Goal: Register for event/course

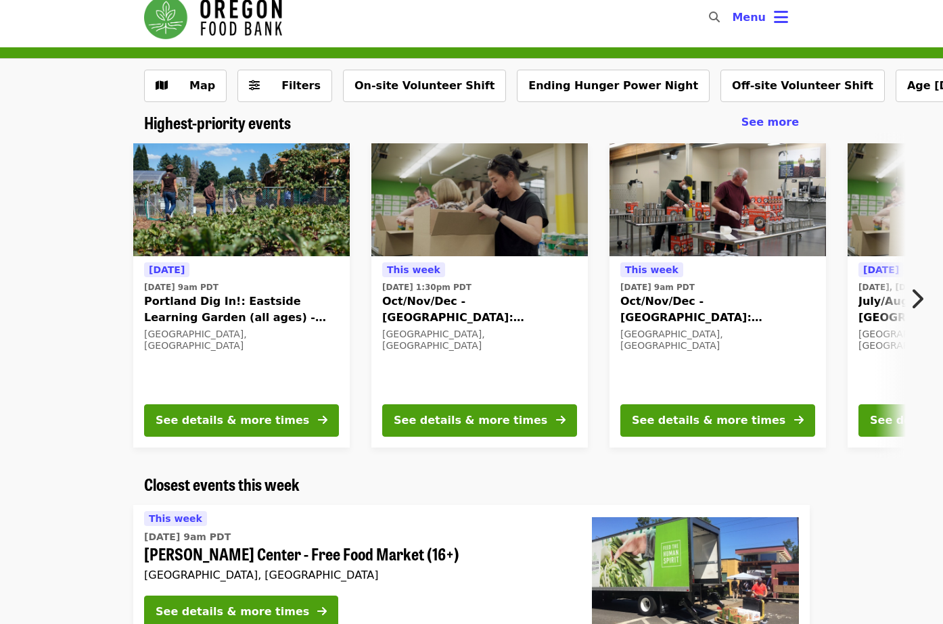
scroll to position [10, 0]
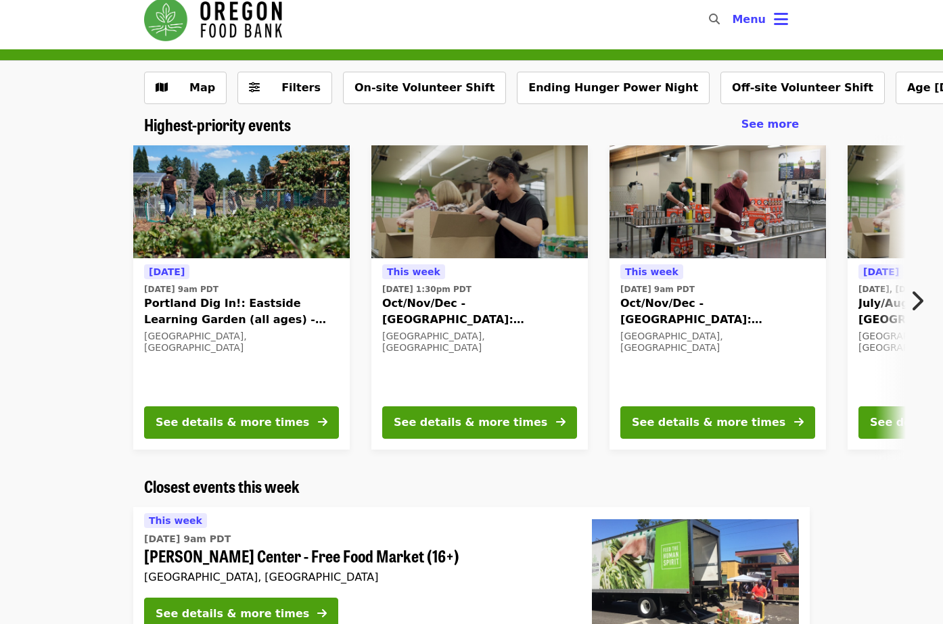
click at [917, 297] on icon "chevron-right icon" at bounding box center [917, 301] width 14 height 26
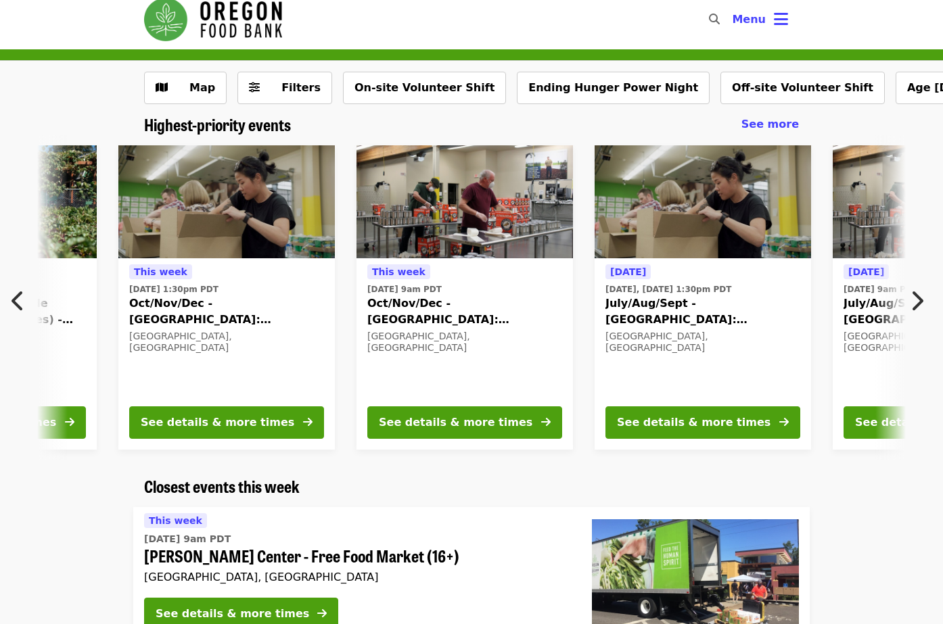
scroll to position [0, 252]
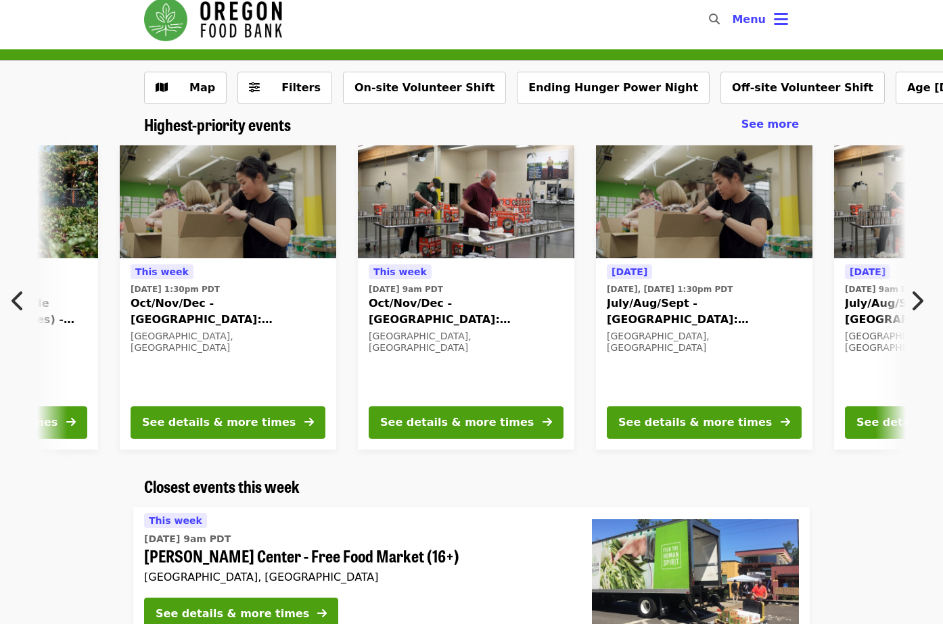
click at [917, 297] on icon "chevron-right icon" at bounding box center [917, 301] width 14 height 26
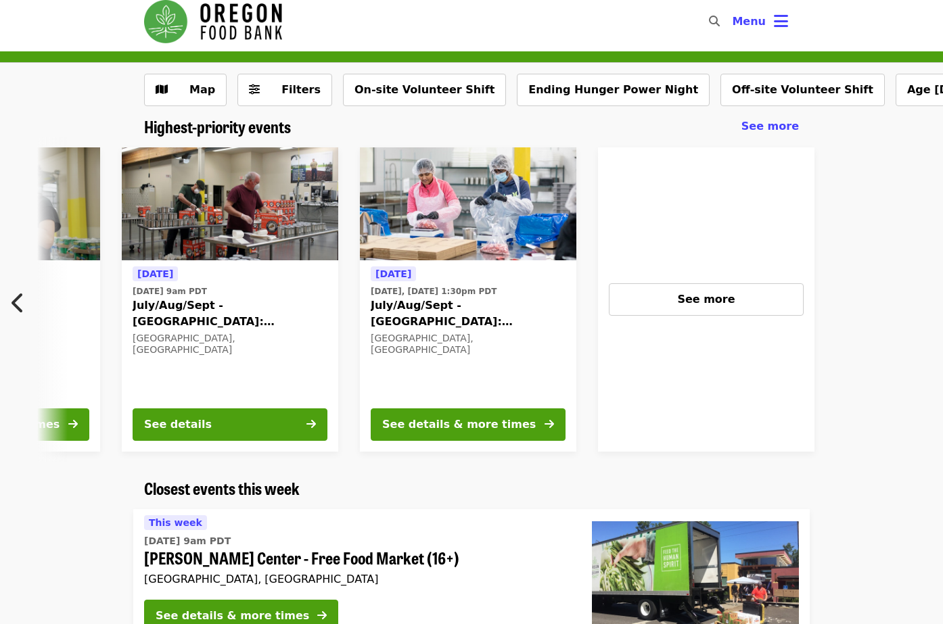
scroll to position [0, 966]
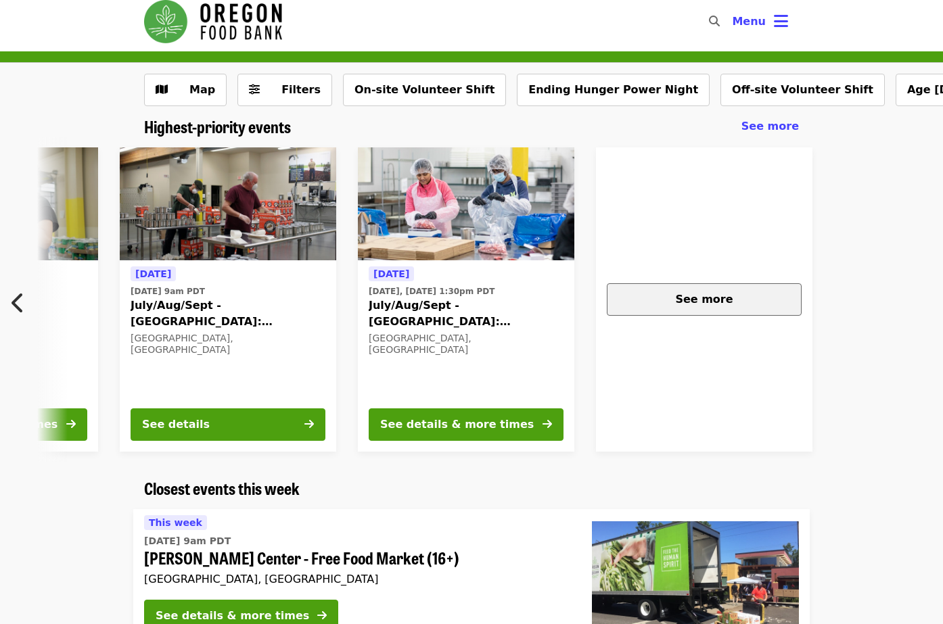
click at [745, 297] on div "See more" at bounding box center [704, 299] width 172 height 16
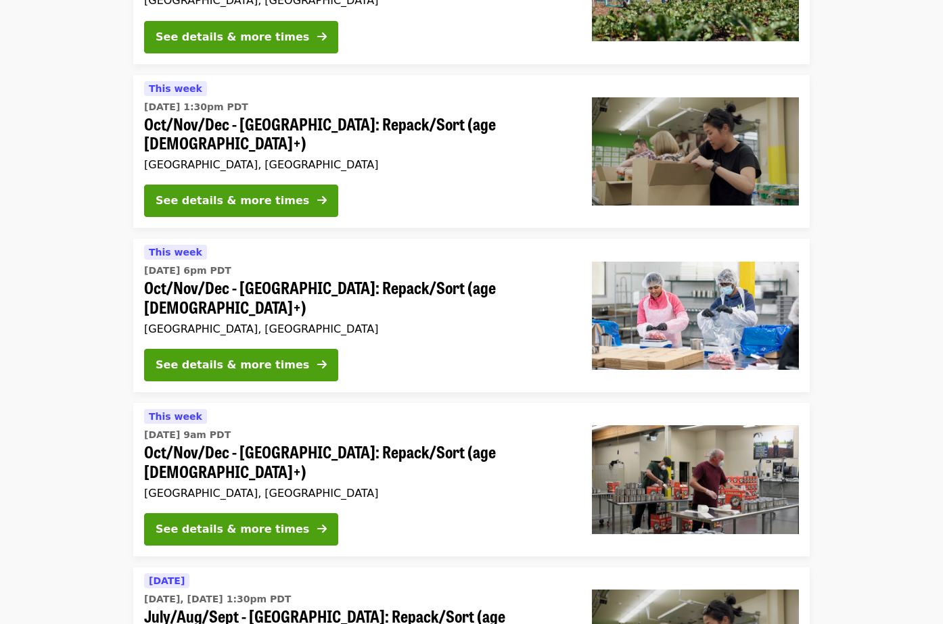
scroll to position [243, 0]
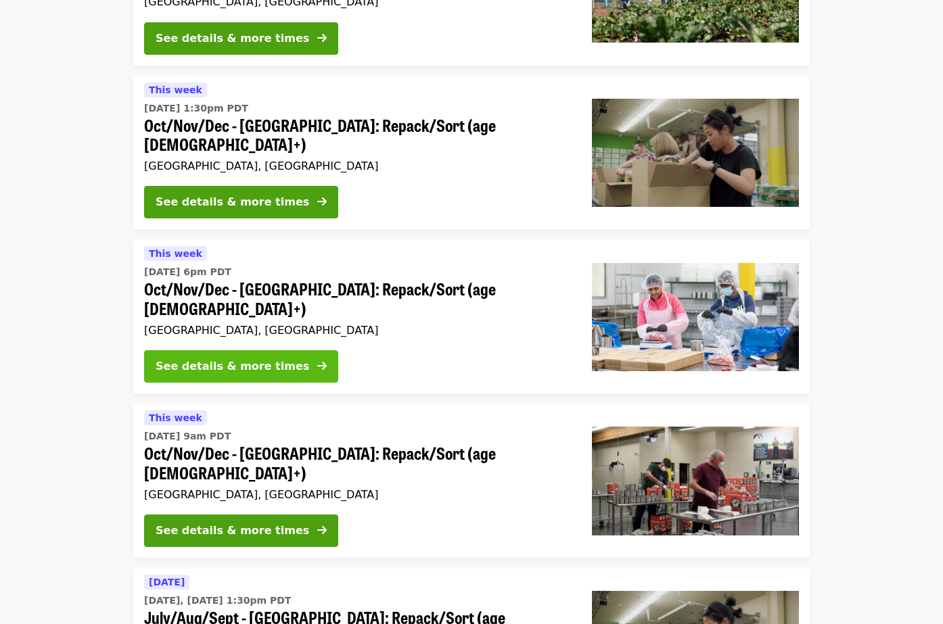
click at [268, 358] on div "See details & more times" at bounding box center [233, 366] width 154 height 16
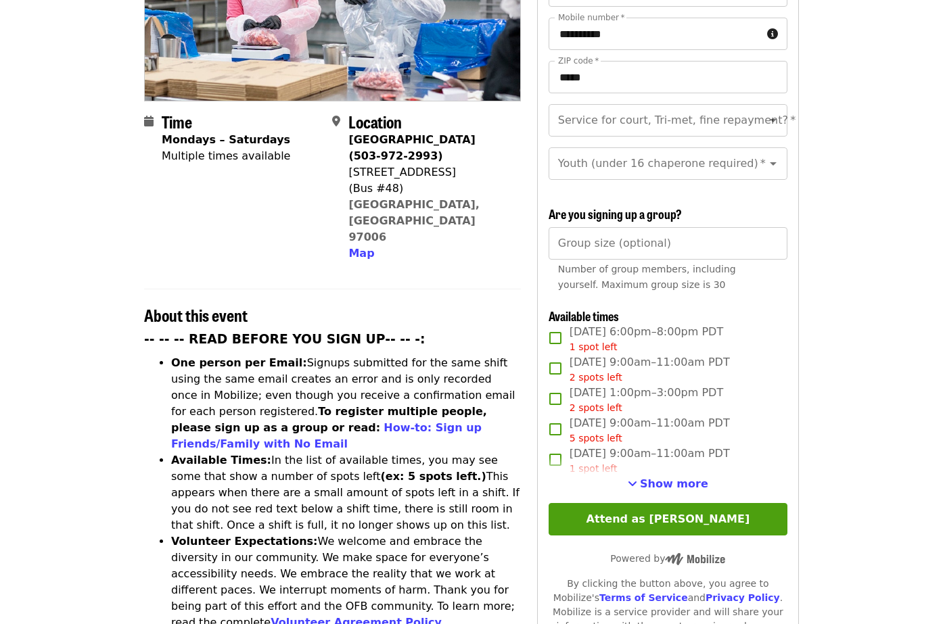
scroll to position [250, 0]
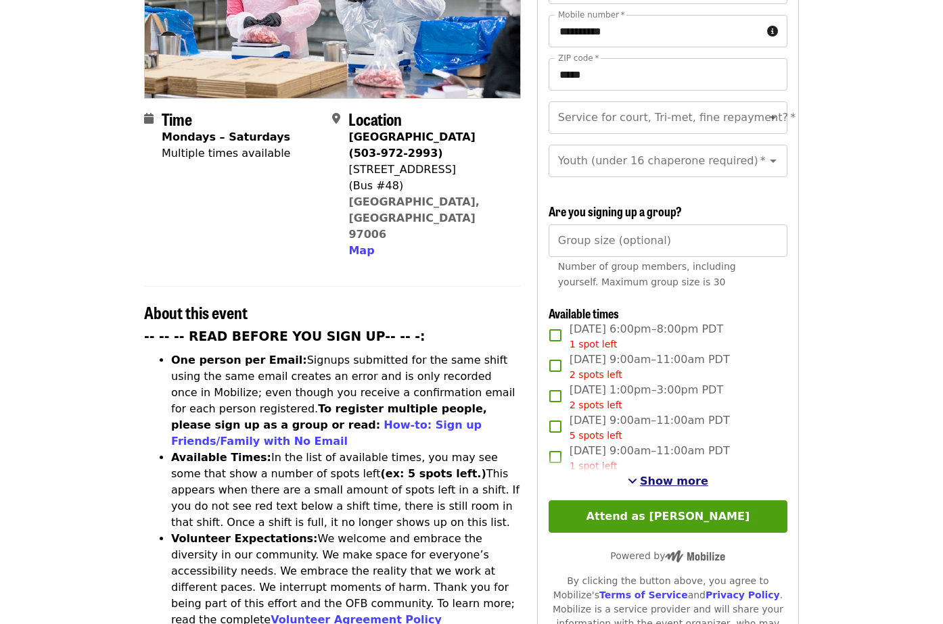
click at [688, 475] on span "Show more" at bounding box center [674, 481] width 68 height 13
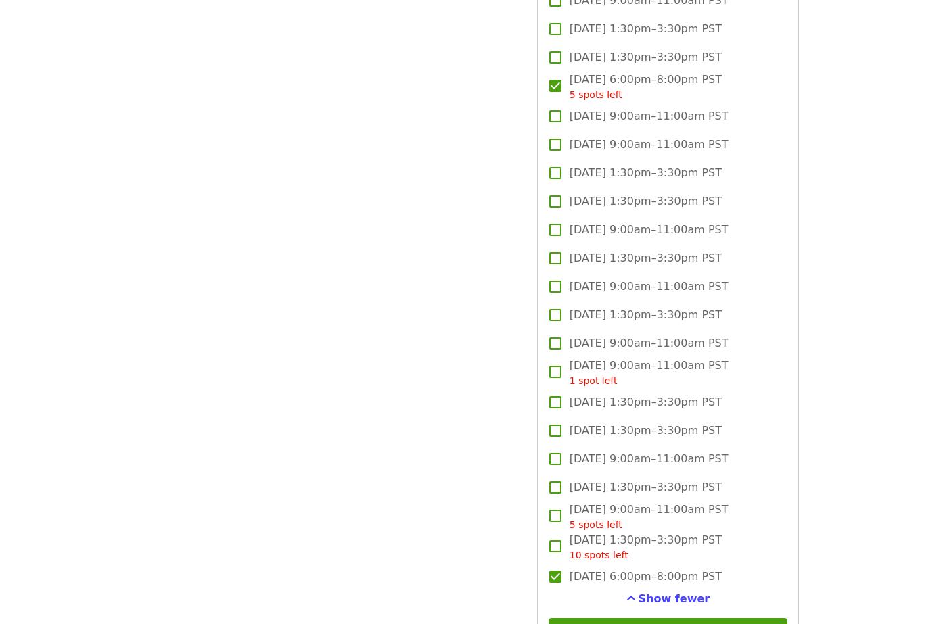
scroll to position [1790, 0]
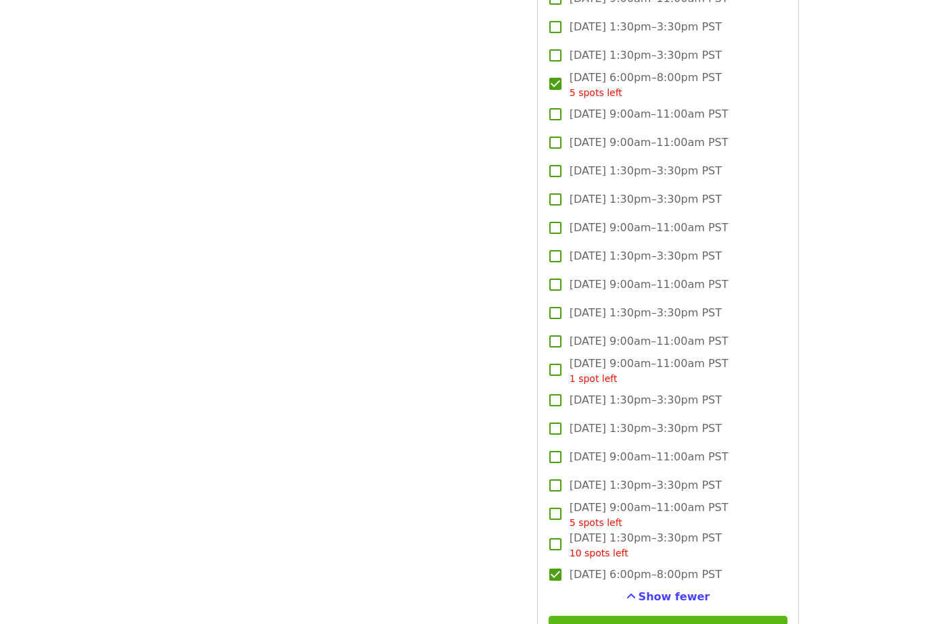
click at [725, 616] on button "Attend as [PERSON_NAME]" at bounding box center [667, 632] width 239 height 32
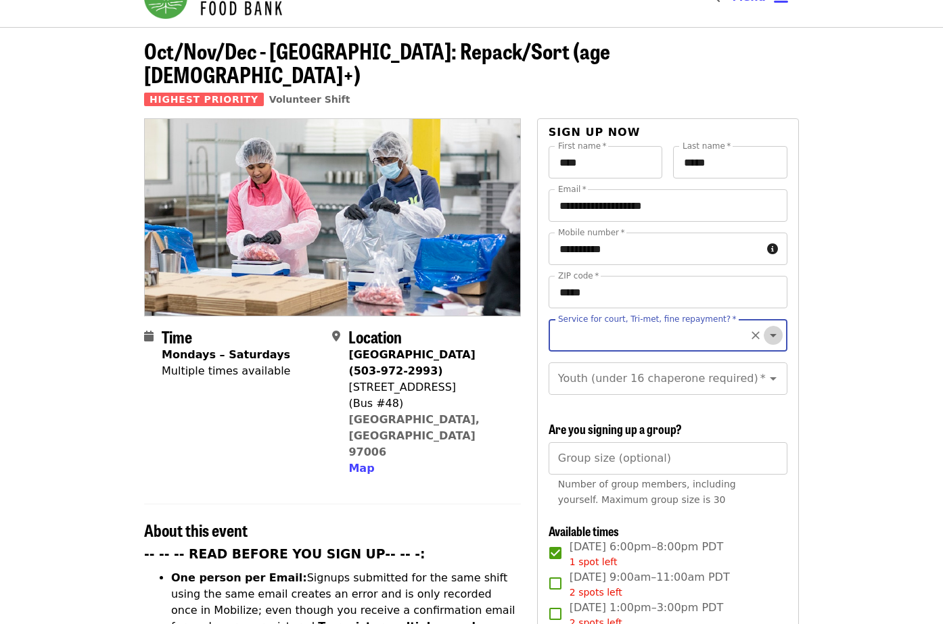
click at [775, 327] on icon "Open" at bounding box center [773, 335] width 16 height 16
click at [775, 371] on icon "Open" at bounding box center [773, 379] width 16 height 16
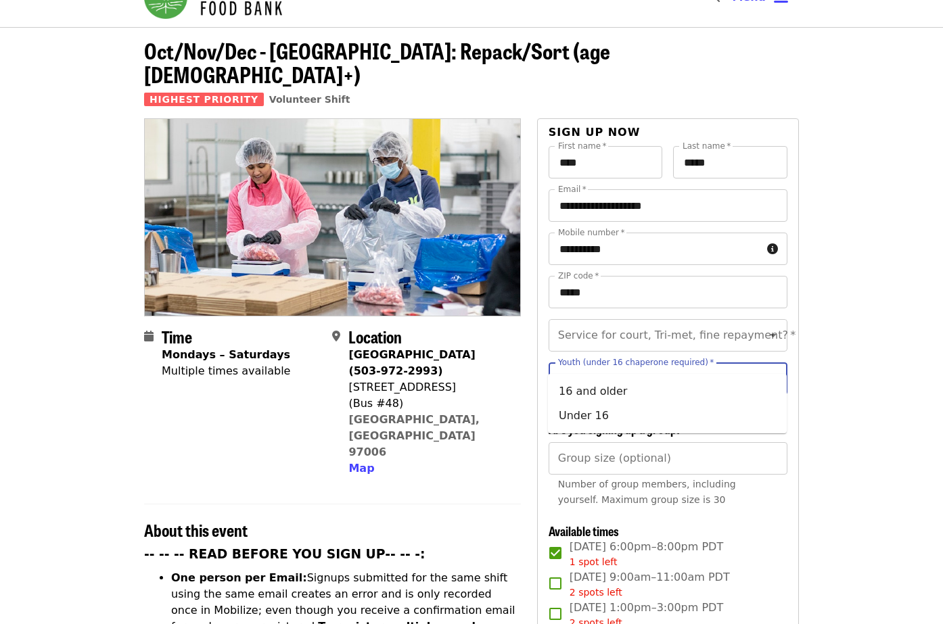
click at [775, 377] on icon "Close" at bounding box center [773, 378] width 7 height 3
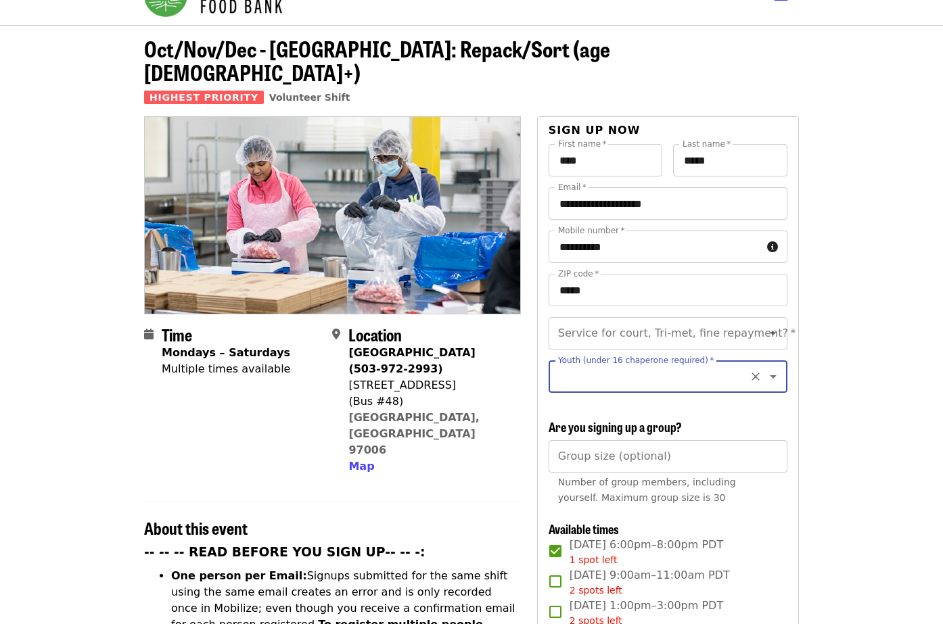
click at [775, 369] on icon "Open" at bounding box center [773, 377] width 16 height 16
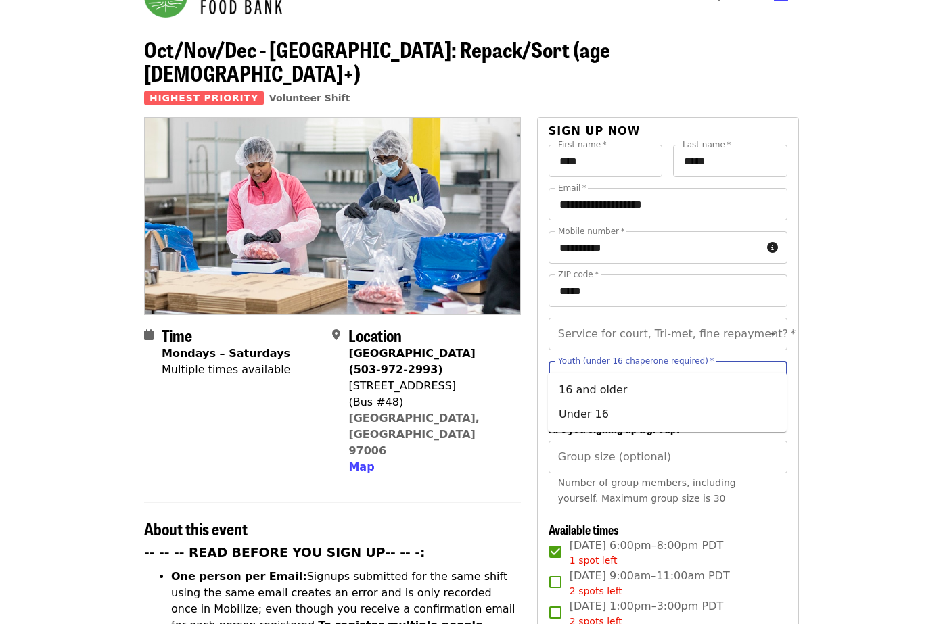
scroll to position [31, 0]
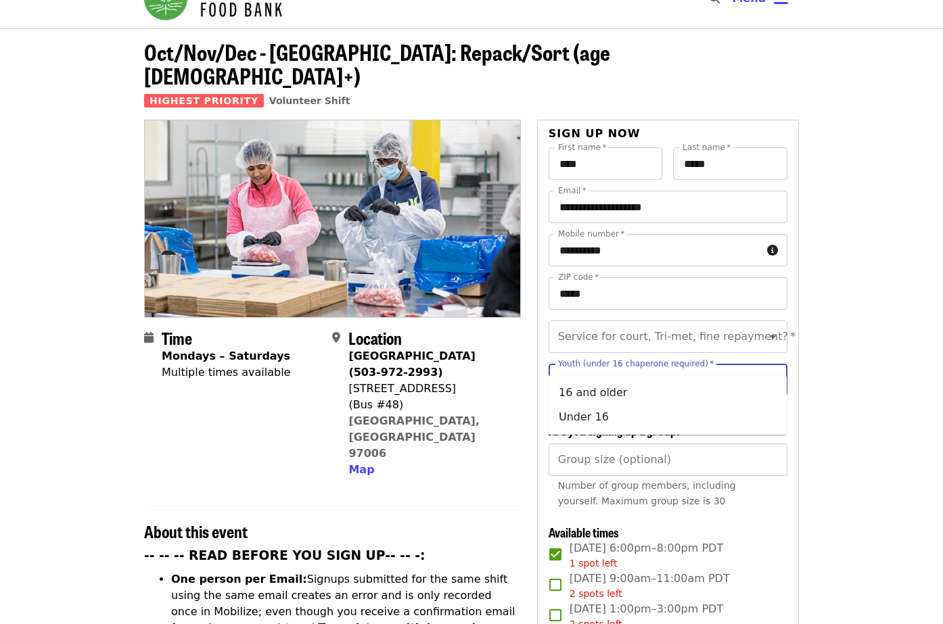
click at [753, 373] on icon "Clear" at bounding box center [756, 380] width 14 height 14
click at [760, 330] on icon "Clear" at bounding box center [756, 337] width 14 height 14
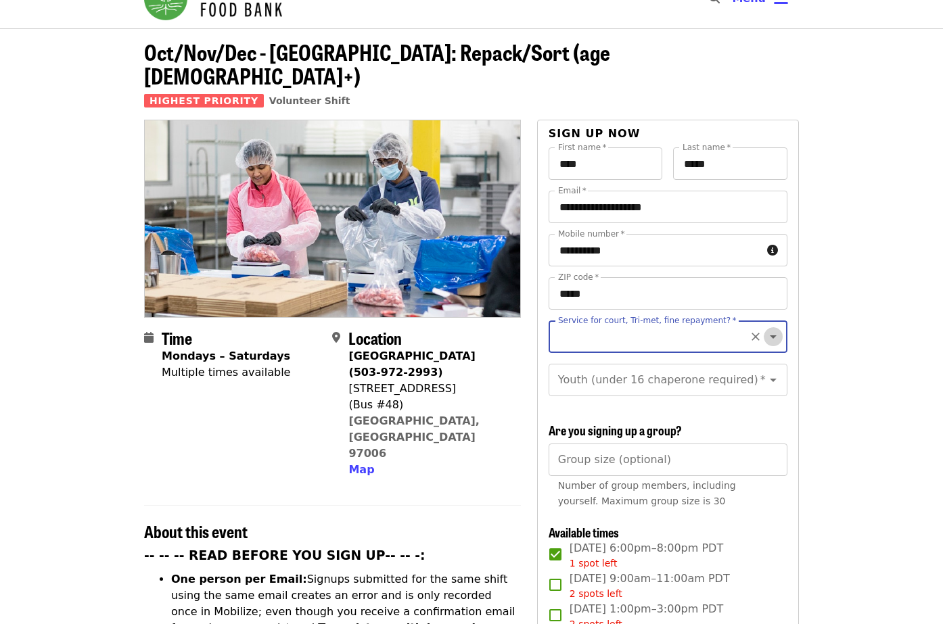
click at [776, 329] on icon "Open" at bounding box center [773, 337] width 16 height 16
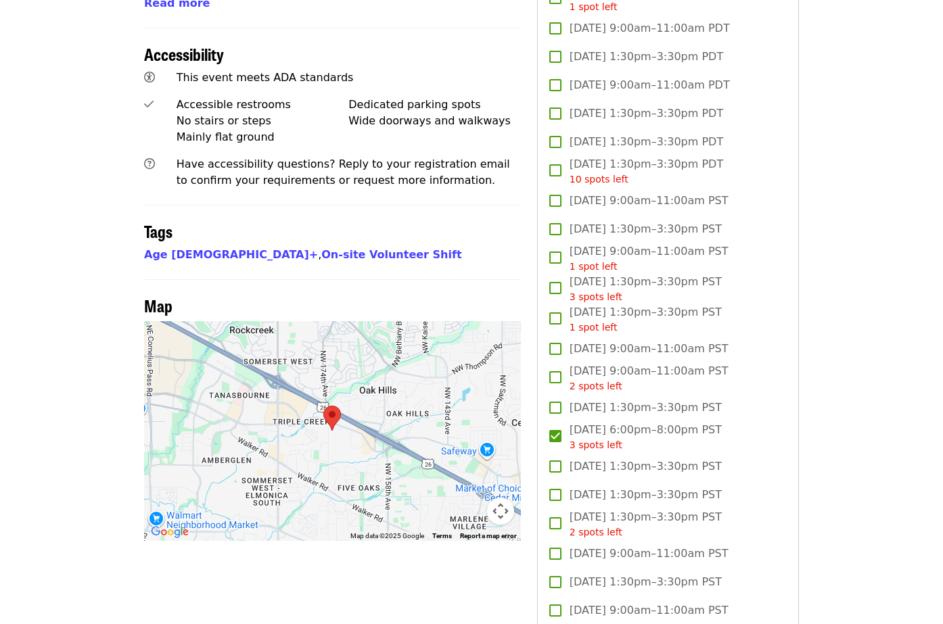
scroll to position [929, 0]
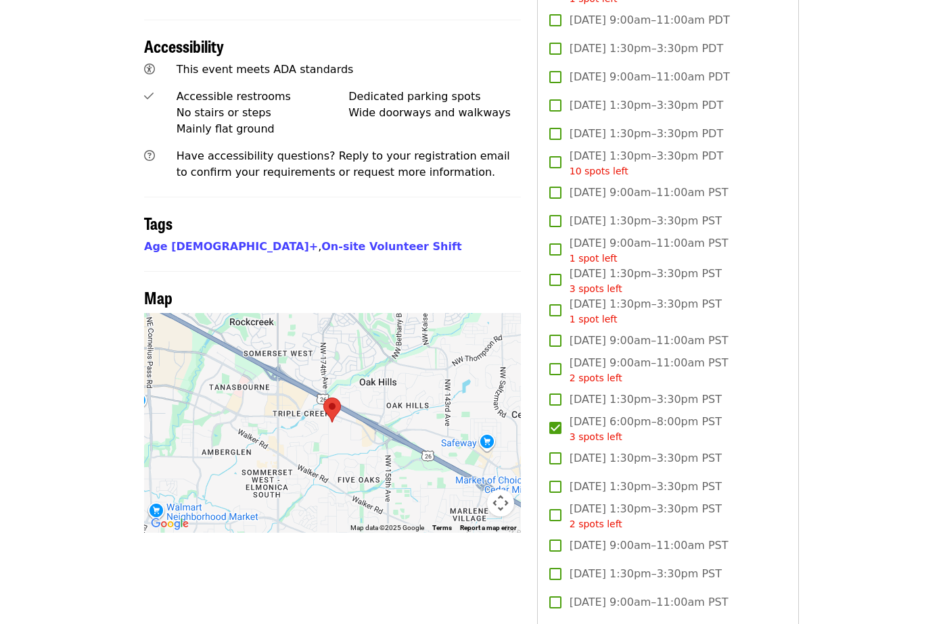
click at [603, 431] on span "3 spots left" at bounding box center [595, 436] width 53 height 11
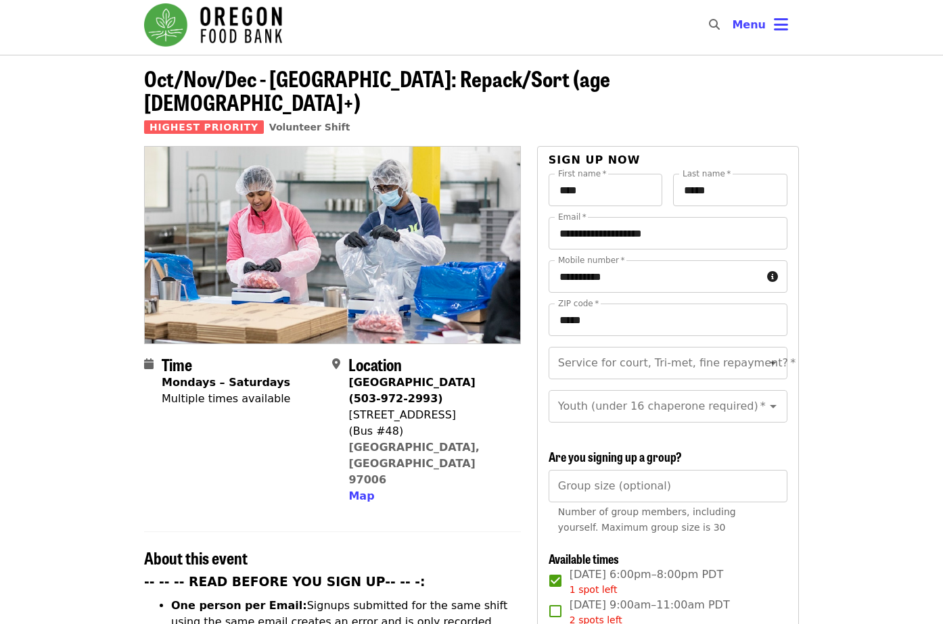
scroll to position [0, 0]
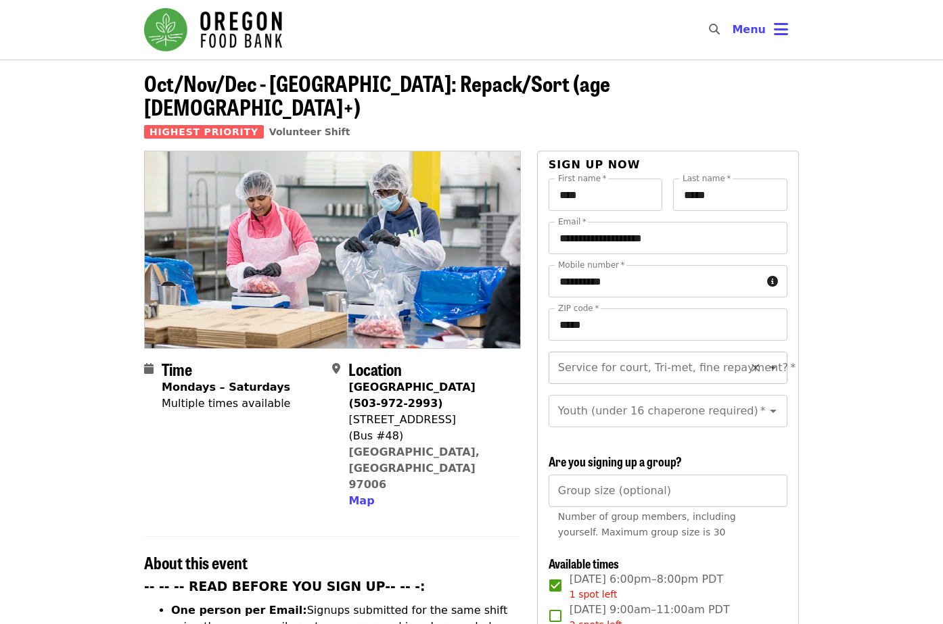
click at [772, 367] on icon "Open" at bounding box center [773, 368] width 7 height 3
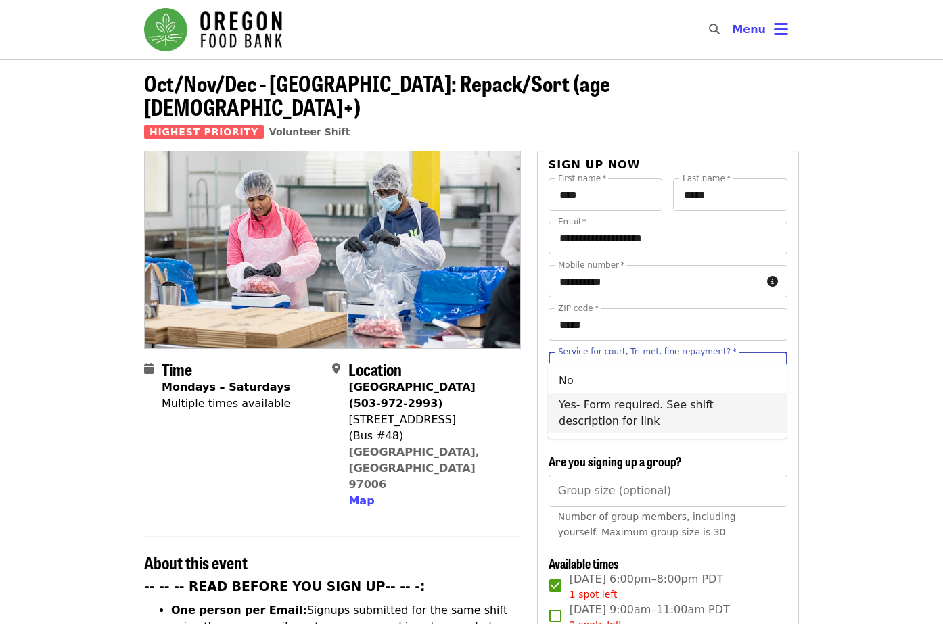
click at [730, 406] on li "Yes- Form required. See shift description for link" at bounding box center [667, 413] width 239 height 41
type input "**********"
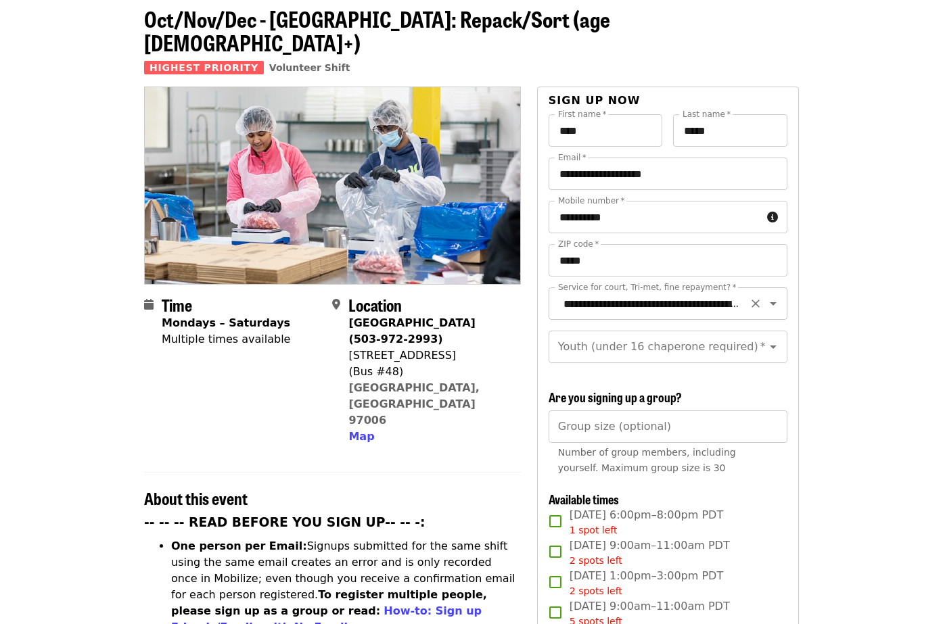
scroll to position [62, 0]
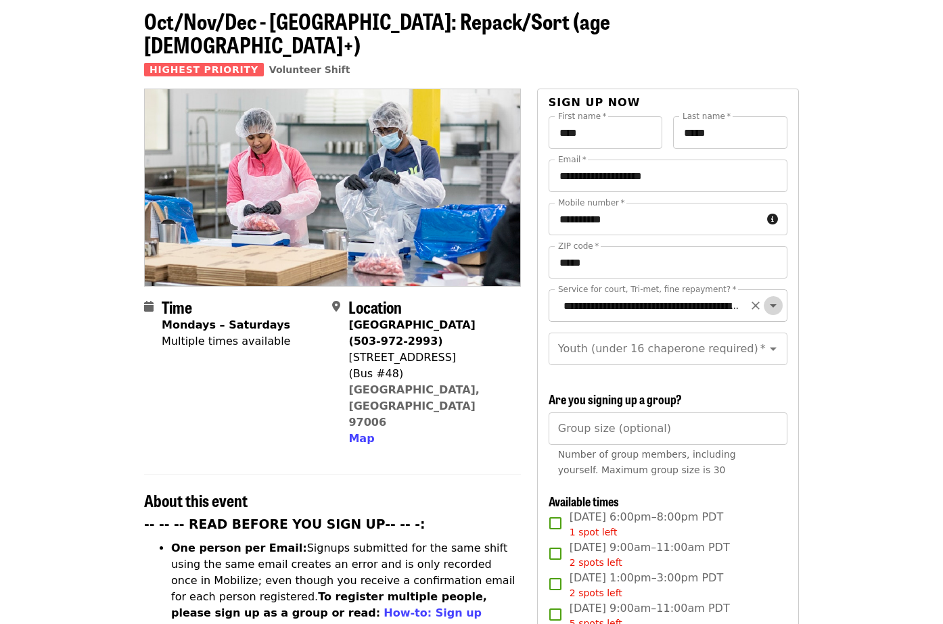
click at [772, 304] on icon "Open" at bounding box center [773, 305] width 7 height 3
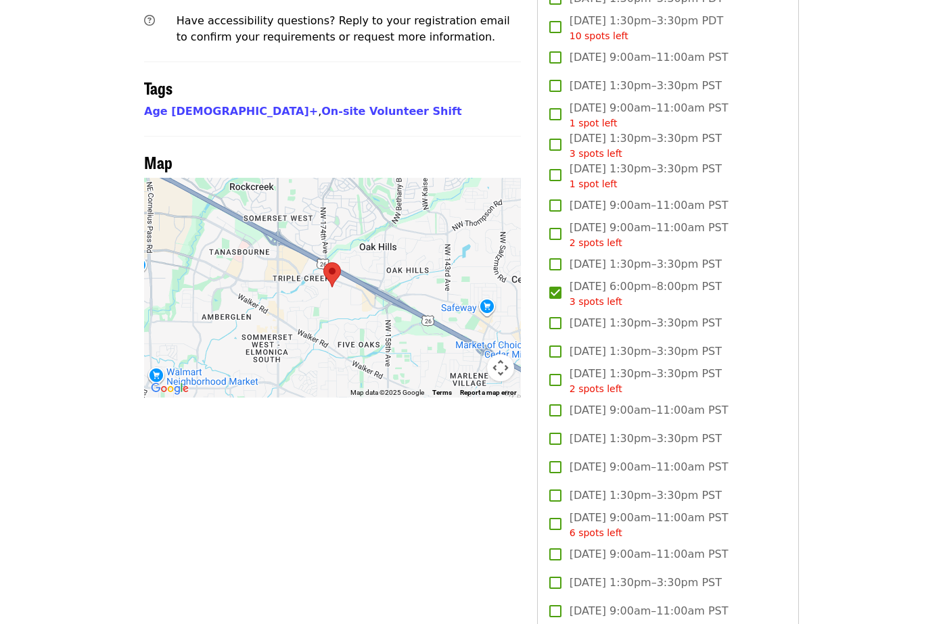
scroll to position [1092, 0]
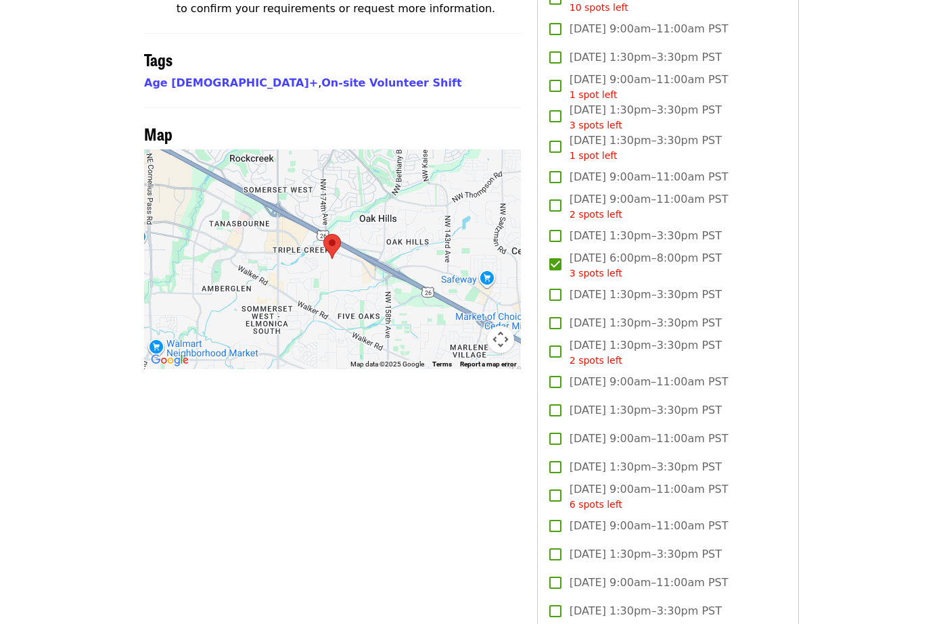
click at [642, 250] on span "[DATE] 6:00pm–8:00pm PST 3 spots left" at bounding box center [645, 265] width 152 height 30
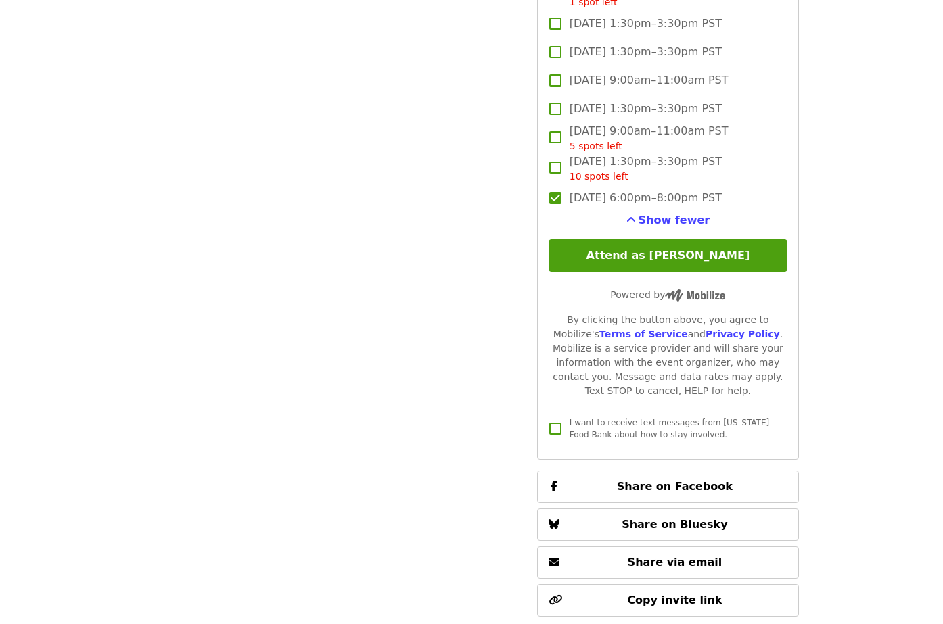
scroll to position [2181, 0]
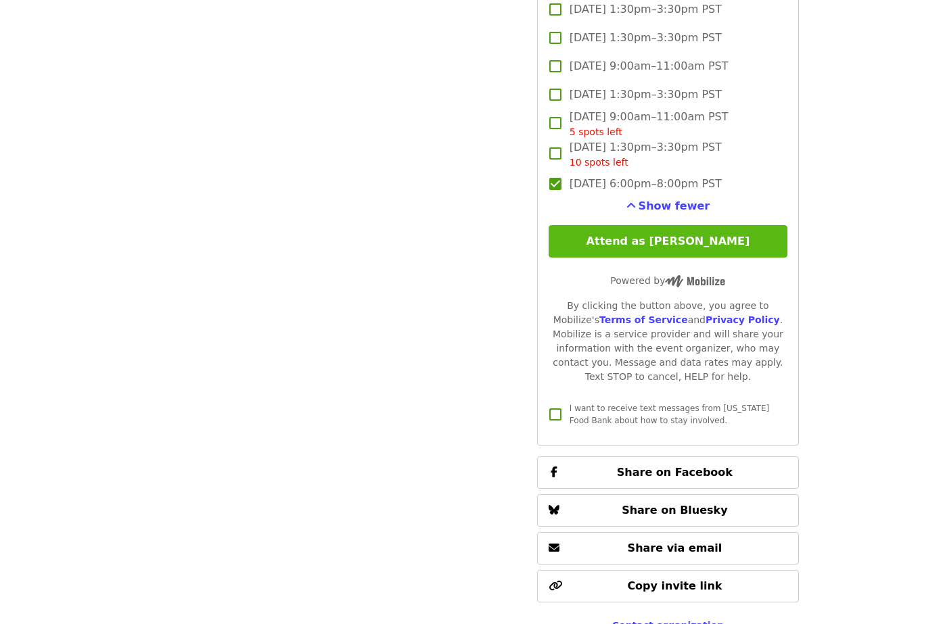
click at [658, 225] on button "Attend as [PERSON_NAME]" at bounding box center [667, 241] width 239 height 32
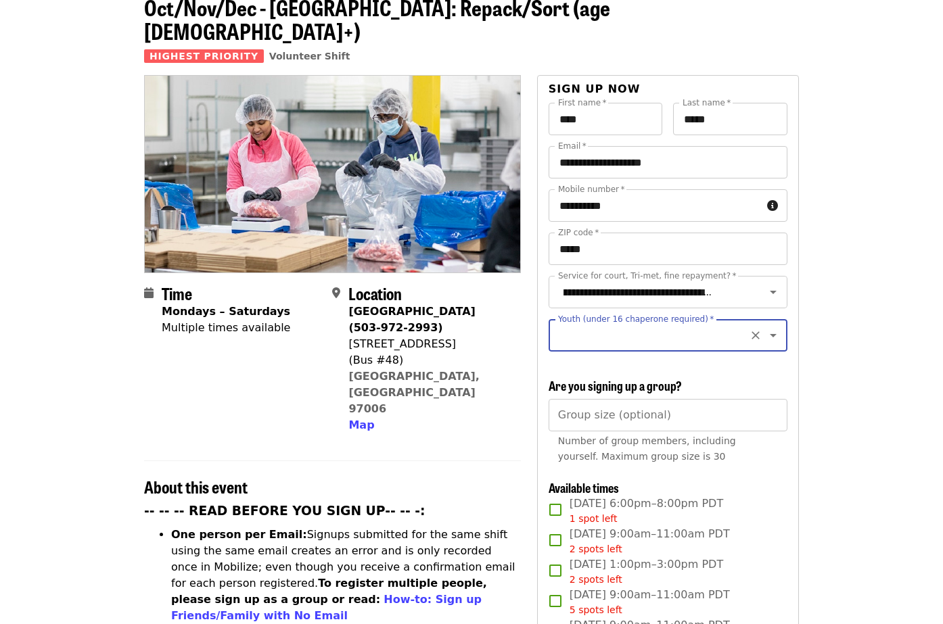
click at [753, 332] on icon "Clear" at bounding box center [755, 336] width 8 height 8
click at [778, 327] on icon "Open" at bounding box center [773, 335] width 16 height 16
click at [748, 345] on li "16 and older" at bounding box center [667, 348] width 239 height 24
type input "**********"
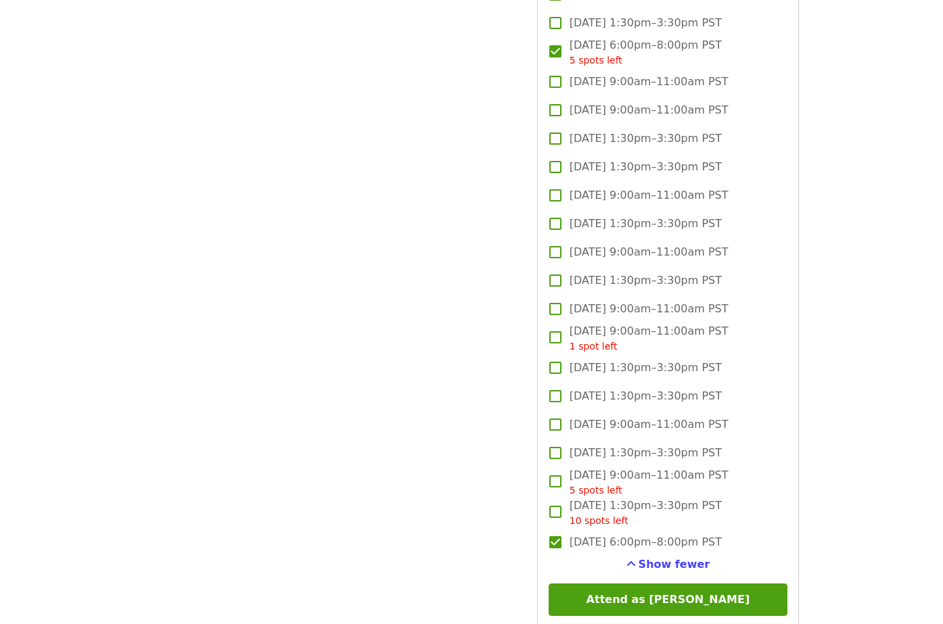
scroll to position [1850, 0]
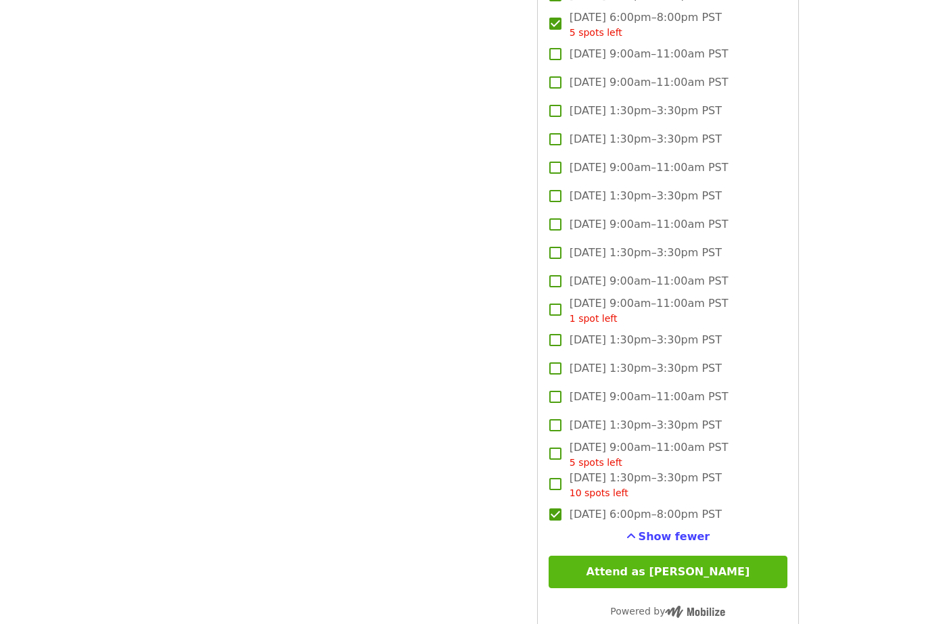
click at [701, 556] on button "Attend as [PERSON_NAME]" at bounding box center [667, 572] width 239 height 32
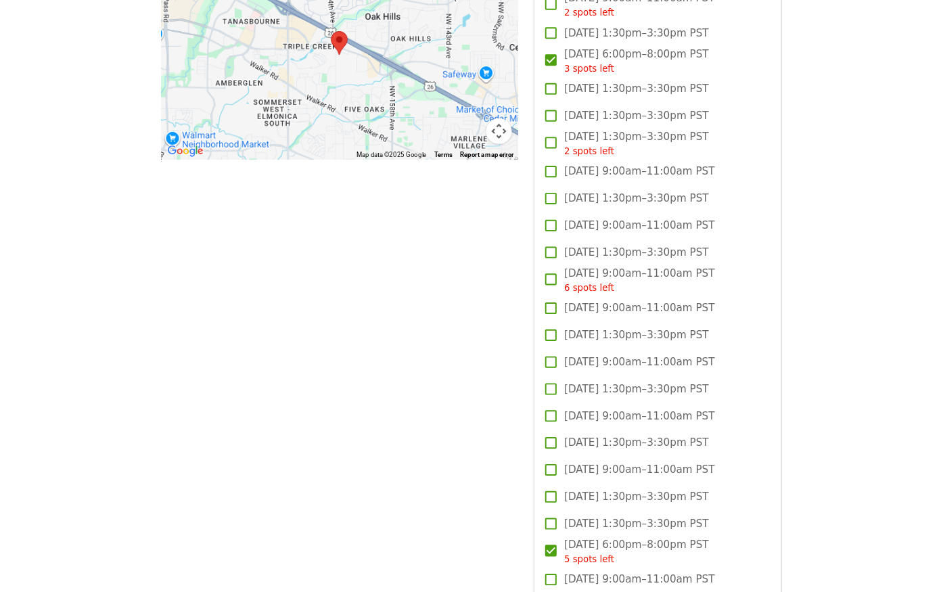
scroll to position [1286, 0]
